Goal: Task Accomplishment & Management: Use online tool/utility

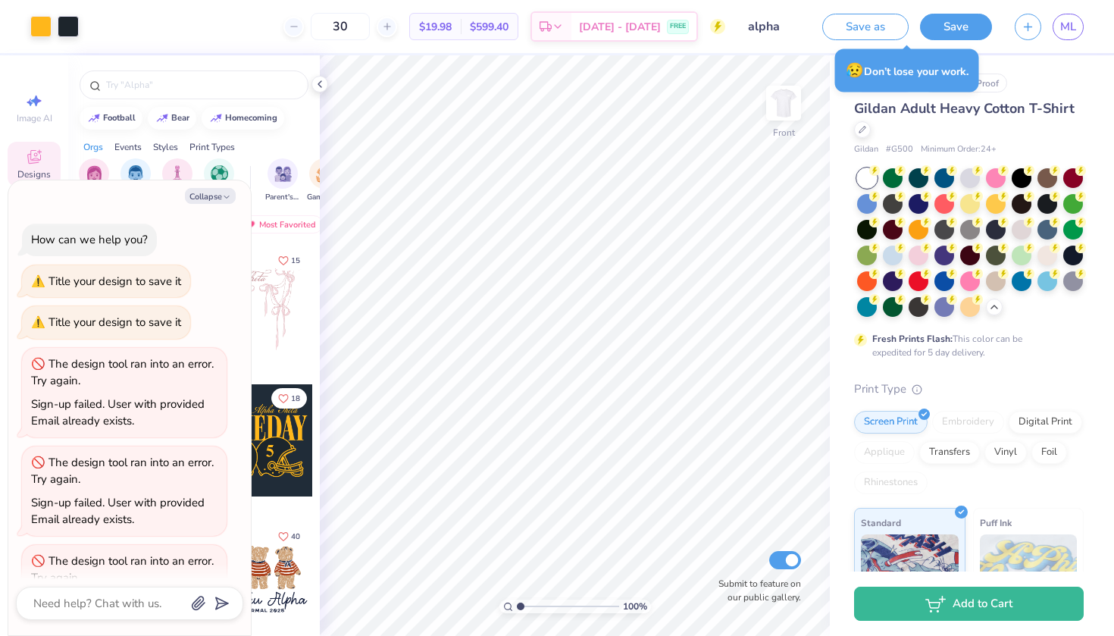
scroll to position [474, 0]
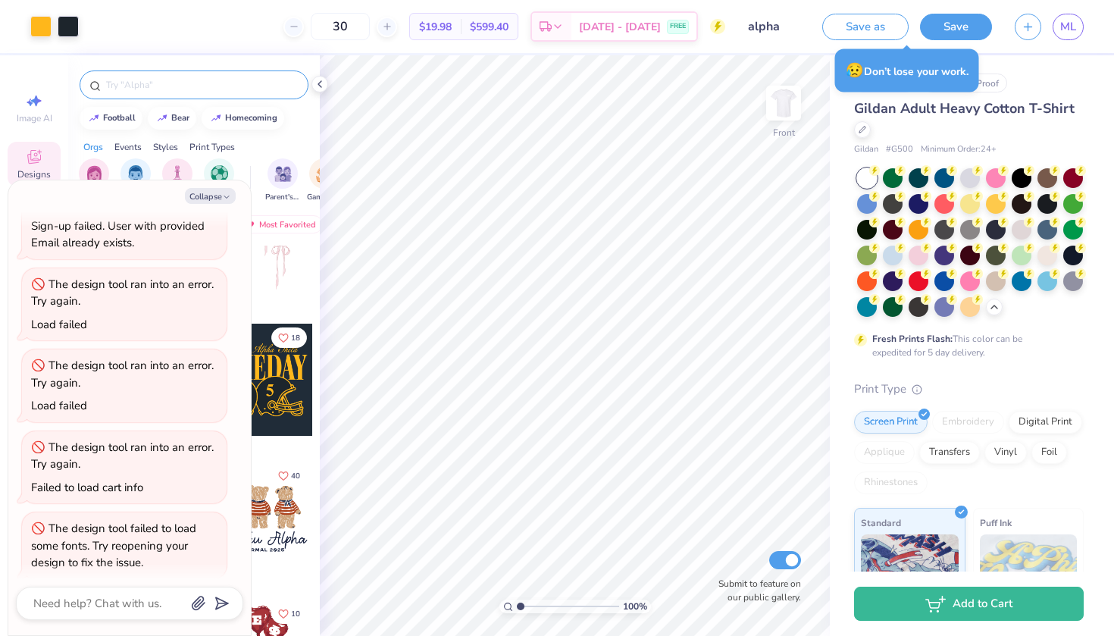
click at [143, 82] on input "text" at bounding box center [202, 84] width 194 height 15
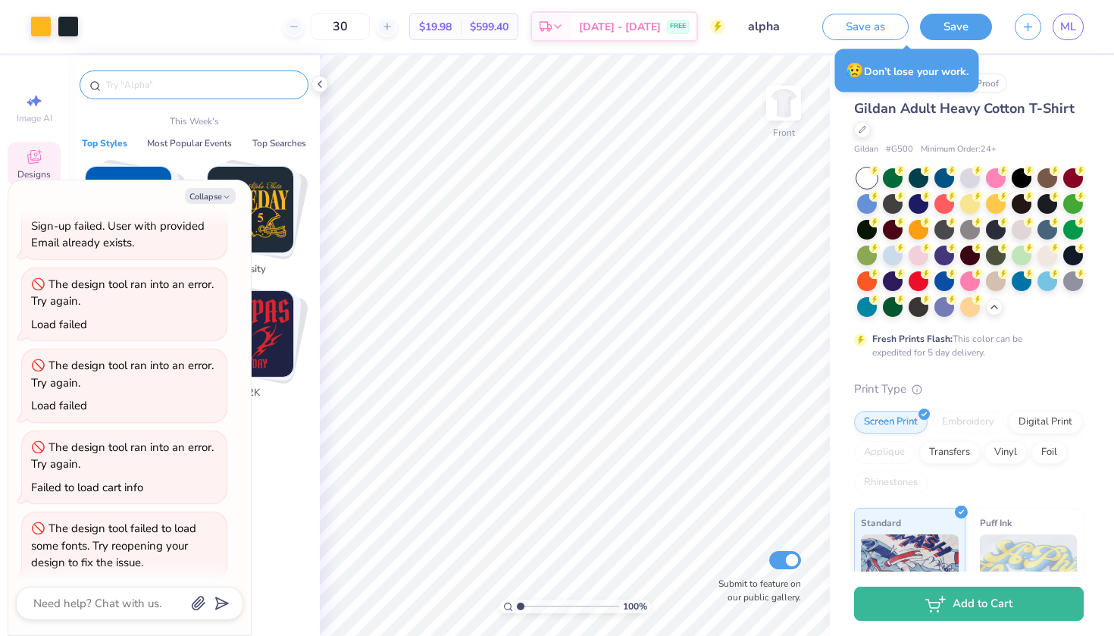
click at [63, 46] on div "Art colors" at bounding box center [39, 26] width 79 height 53
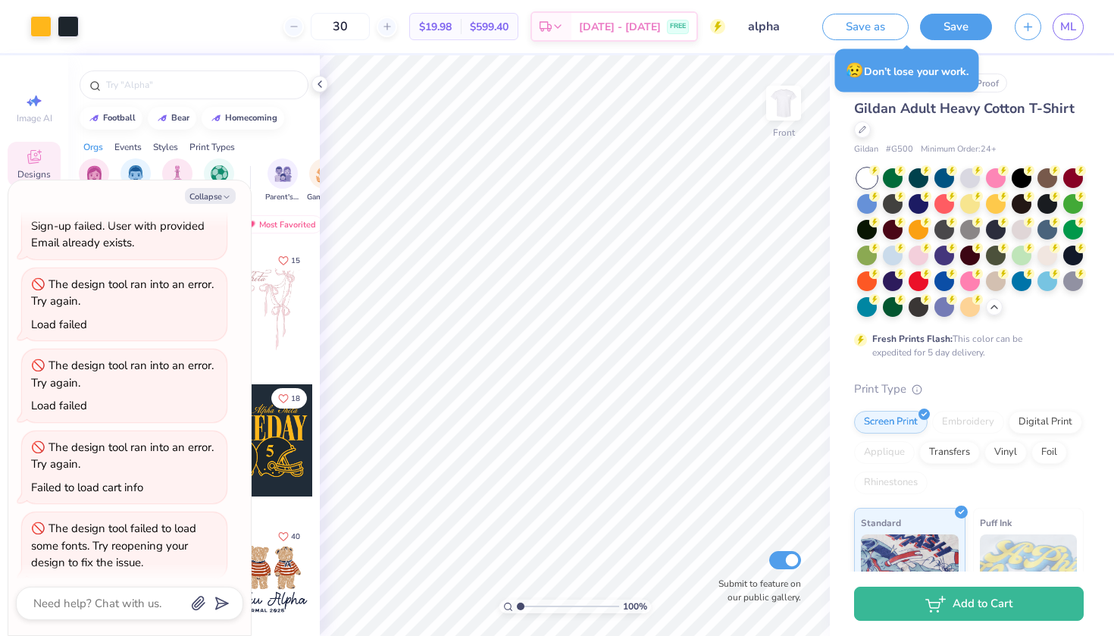
click at [203, 204] on div "Collapse How can we help you? Title your design to save it Title your design to…" at bounding box center [129, 407] width 242 height 455
click at [203, 202] on button "Collapse" at bounding box center [210, 196] width 51 height 16
type textarea "x"
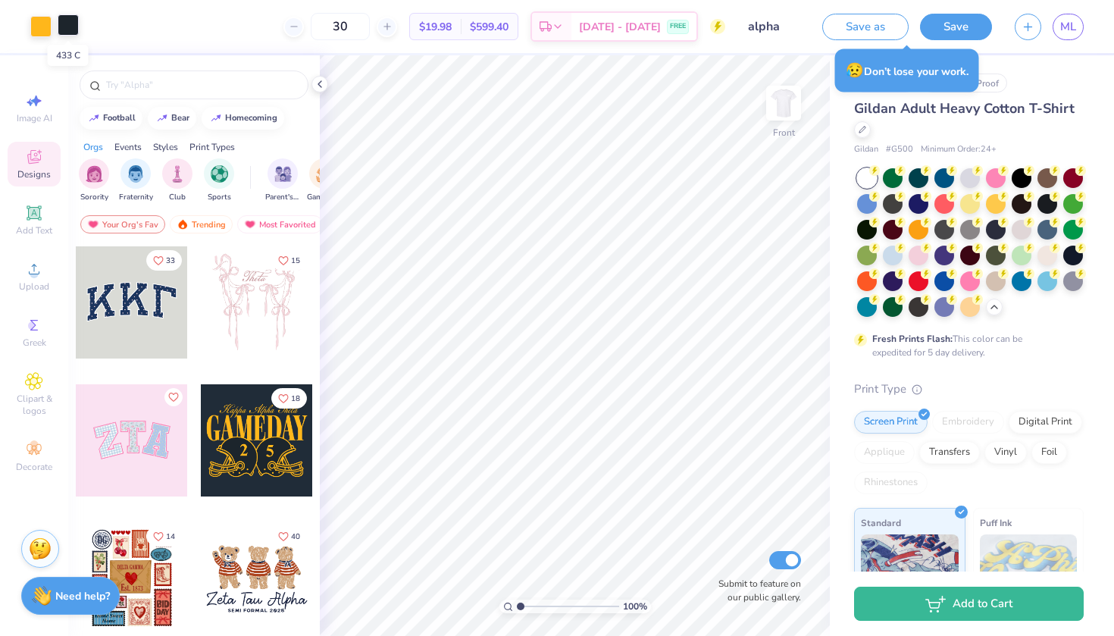
click at [69, 23] on div at bounding box center [68, 24] width 21 height 21
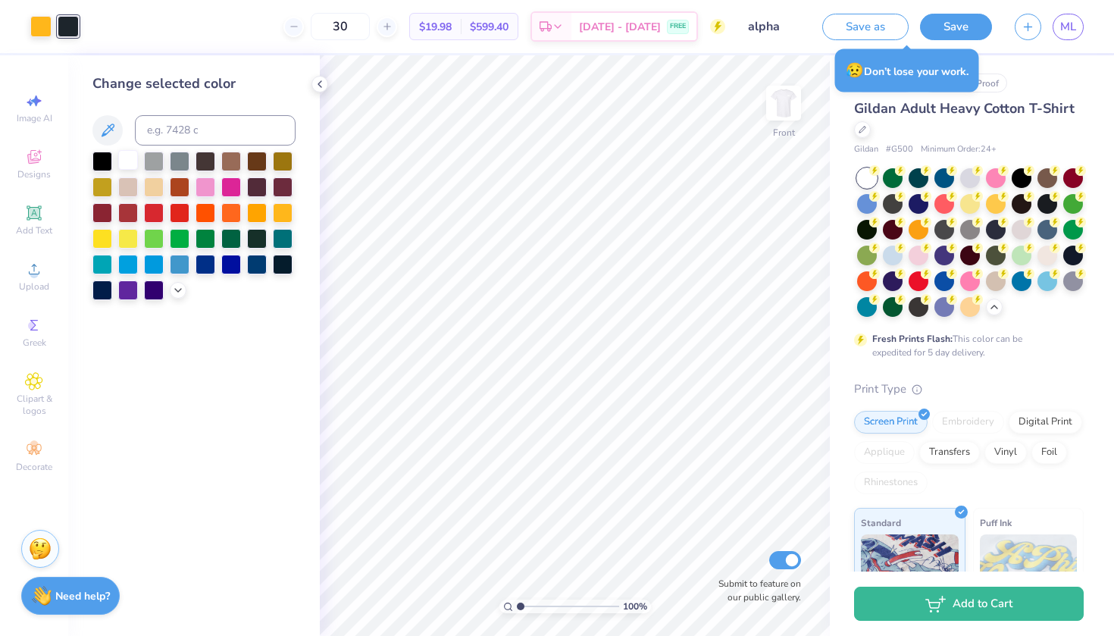
click at [127, 164] on div at bounding box center [128, 160] width 20 height 20
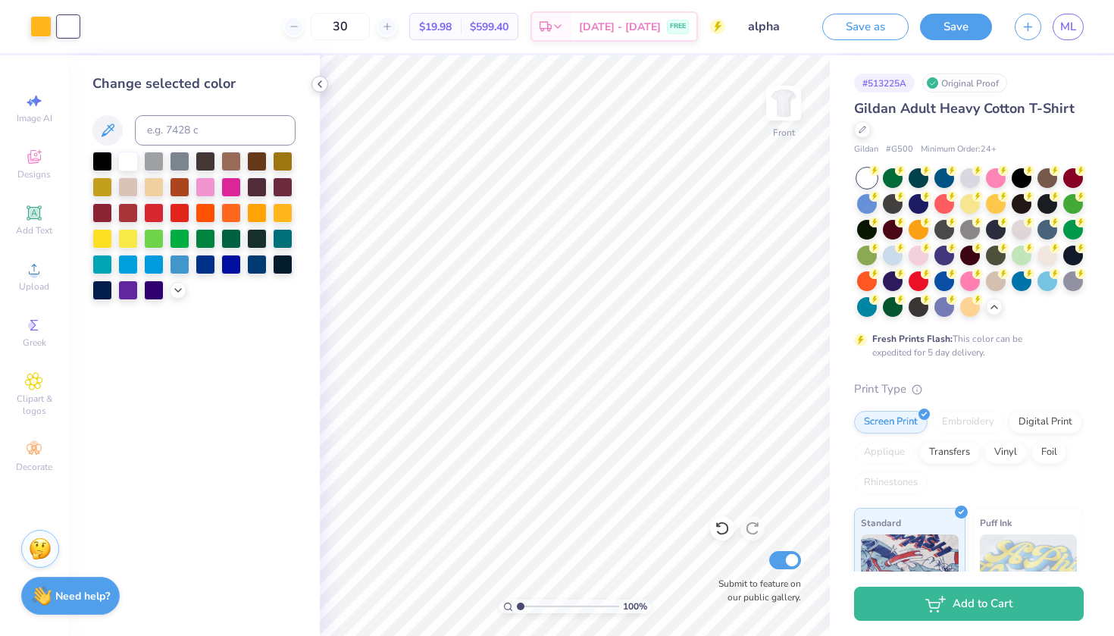
click at [322, 88] on icon at bounding box center [320, 84] width 12 height 12
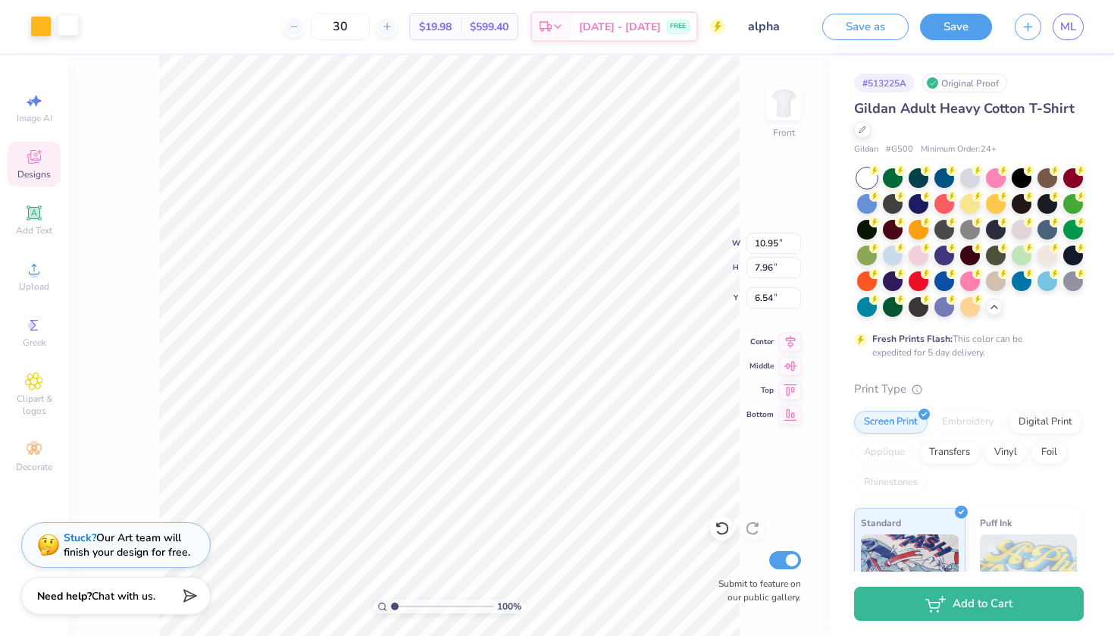
click at [65, 28] on div at bounding box center [68, 24] width 21 height 21
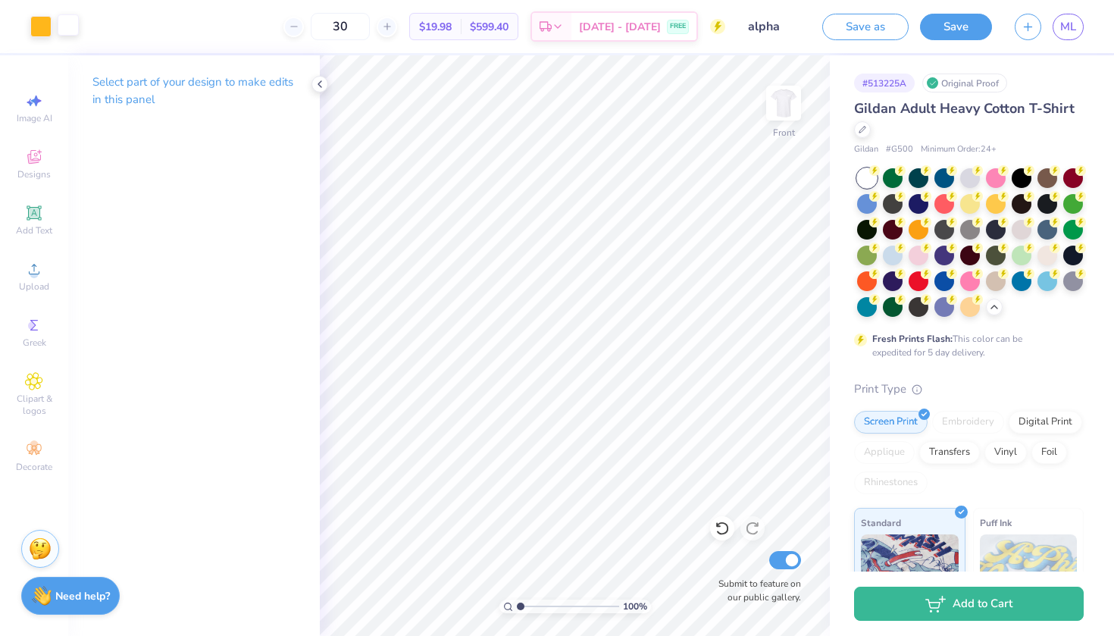
click at [74, 27] on div at bounding box center [68, 24] width 21 height 21
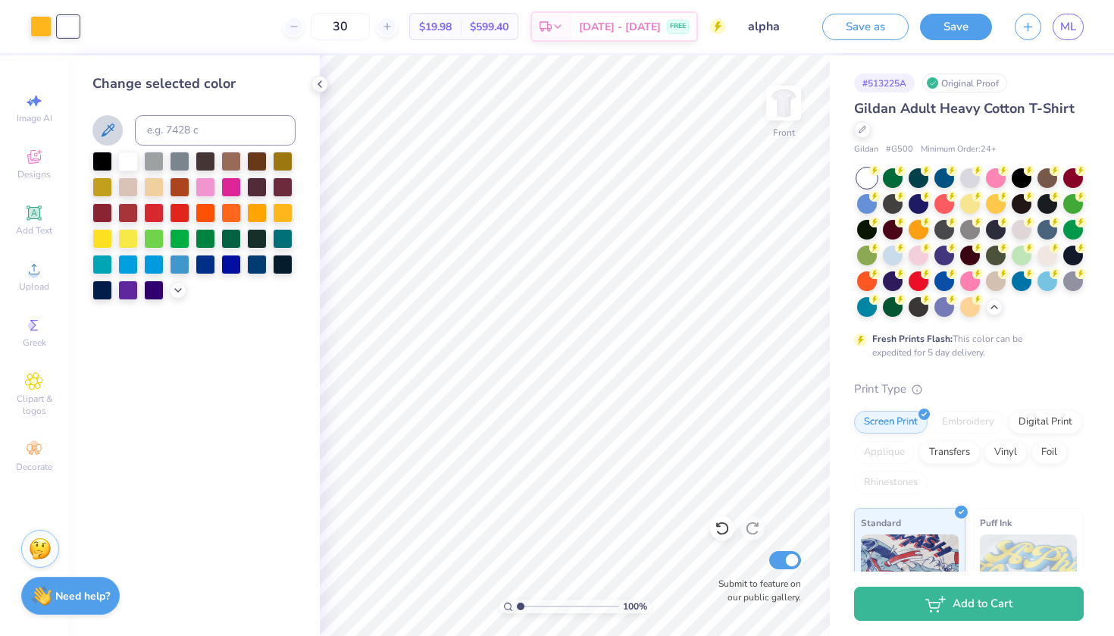
click at [106, 129] on icon at bounding box center [108, 130] width 18 height 18
click at [178, 294] on icon at bounding box center [178, 289] width 12 height 12
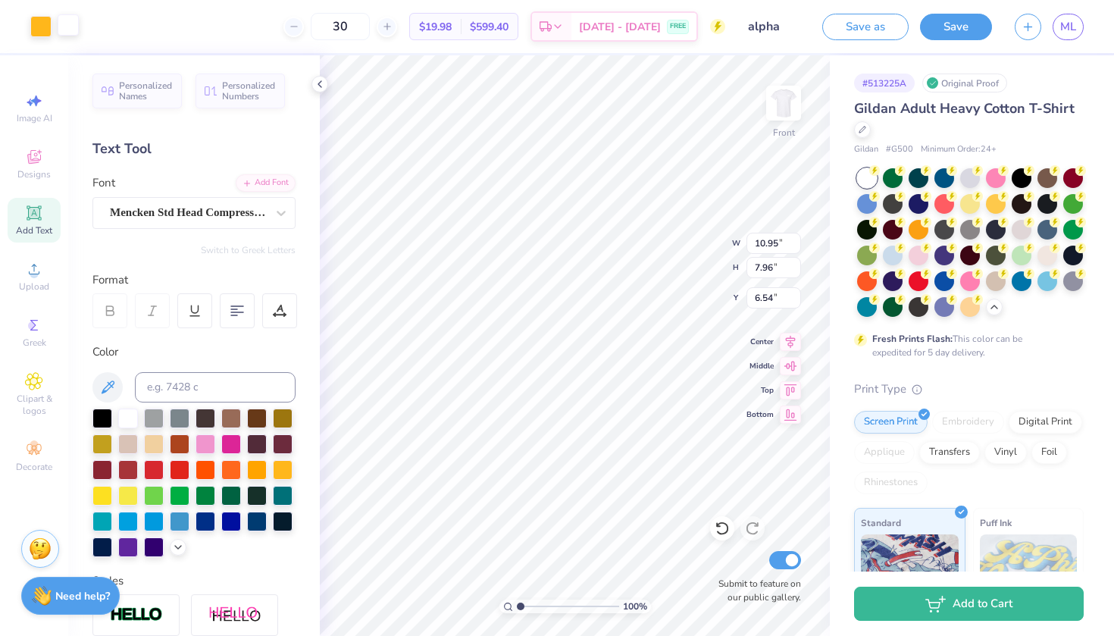
click at [74, 28] on div at bounding box center [68, 24] width 21 height 21
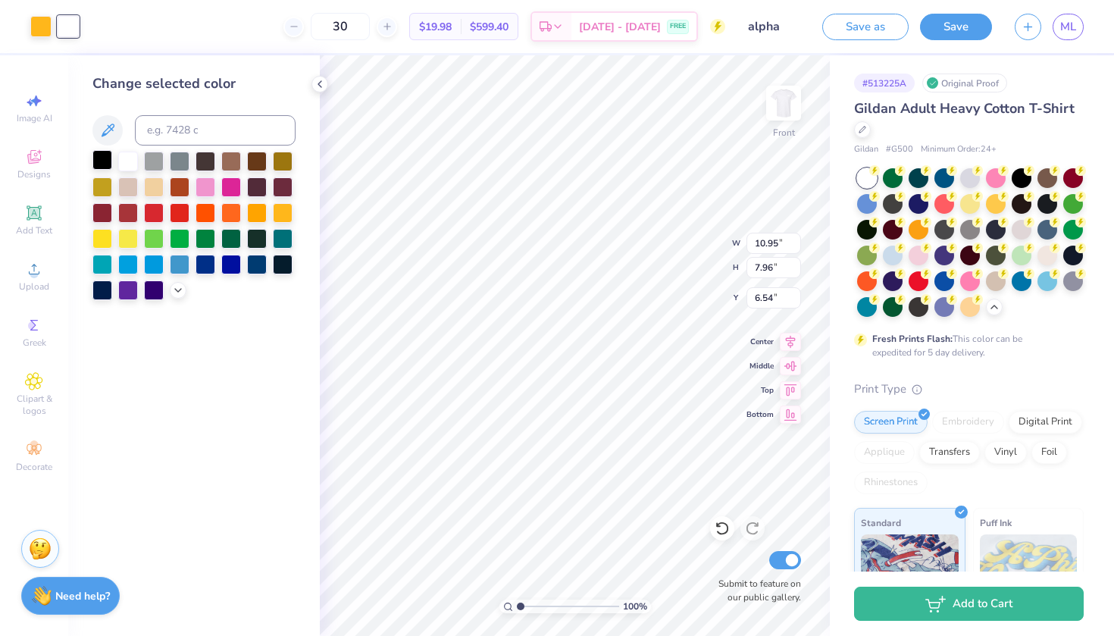
click at [101, 156] on div at bounding box center [102, 160] width 20 height 20
click at [127, 162] on div at bounding box center [128, 160] width 20 height 20
click at [105, 165] on div at bounding box center [102, 160] width 20 height 20
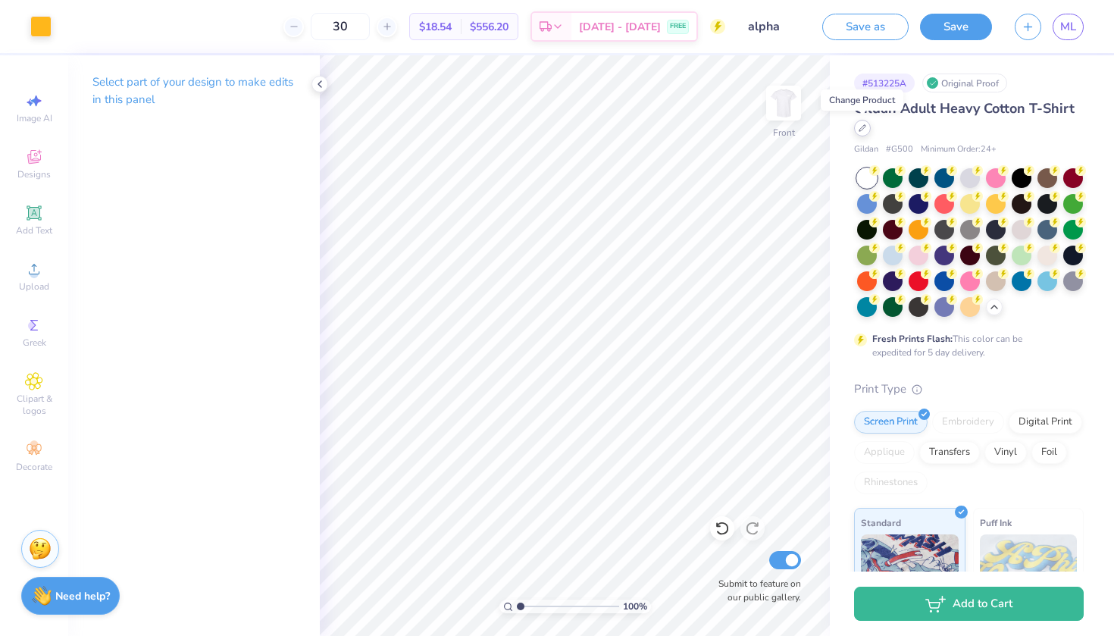
click at [864, 128] on icon at bounding box center [862, 128] width 6 height 6
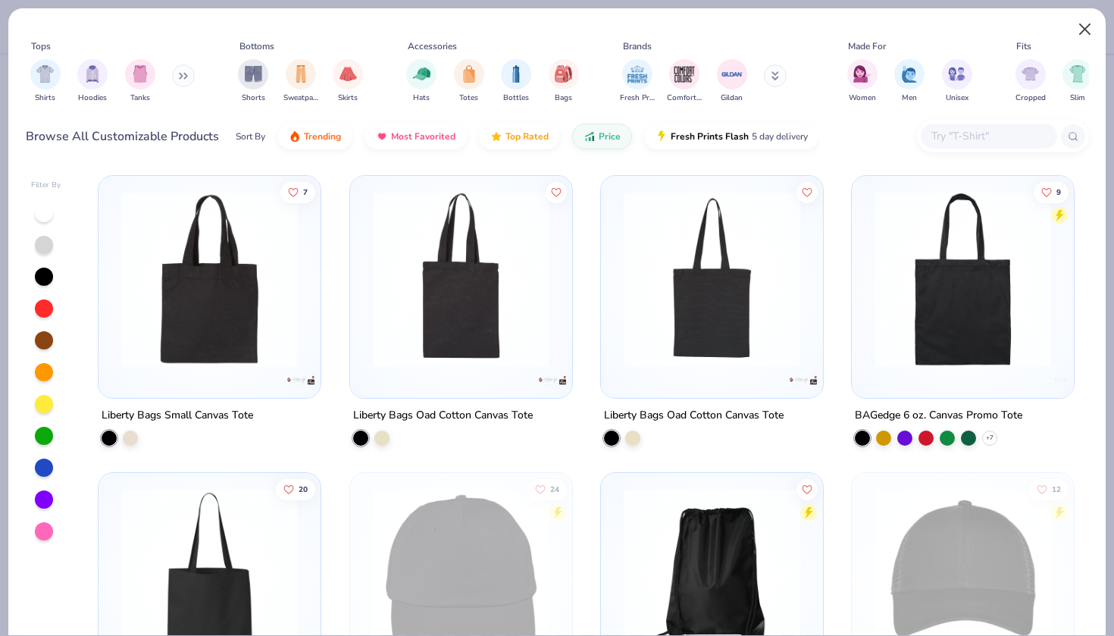
click at [1082, 32] on button "Close" at bounding box center [1085, 29] width 29 height 29
